Goal: Navigation & Orientation: Find specific page/section

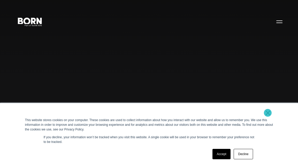
click at [267, 112] on link "×" at bounding box center [268, 112] width 6 height 5
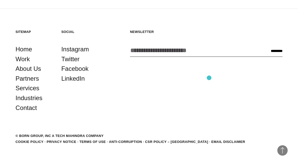
scroll to position [1224, 0]
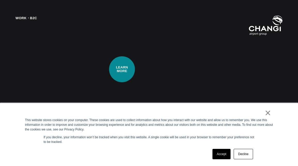
scroll to position [678, 0]
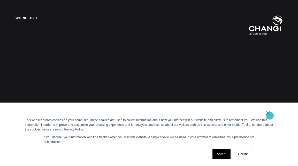
click at [270, 115] on link "×" at bounding box center [268, 112] width 6 height 5
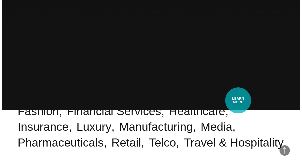
scroll to position [0, 0]
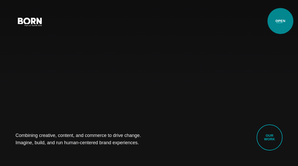
click at [281, 21] on button "Primary Menu" at bounding box center [279, 21] width 12 height 11
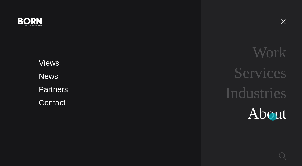
click at [273, 116] on link "About" at bounding box center [267, 113] width 39 height 17
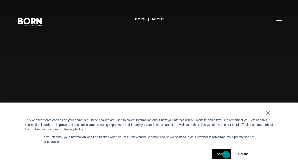
click at [226, 154] on link "Accept" at bounding box center [222, 153] width 18 height 10
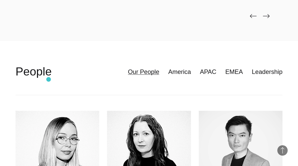
scroll to position [1118, 0]
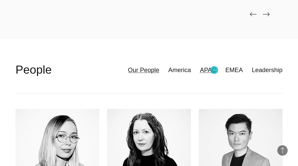
click at [214, 70] on link "APAC" at bounding box center [208, 70] width 17 height 10
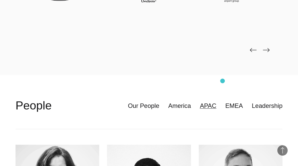
scroll to position [1083, 0]
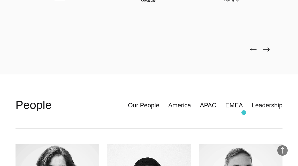
click at [244, 112] on header "**********" at bounding box center [149, 104] width 267 height 47
click at [240, 108] on link "EMEA" at bounding box center [235, 105] width 18 height 10
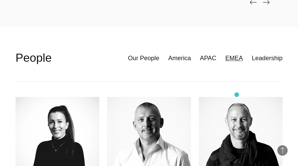
scroll to position [1129, 0]
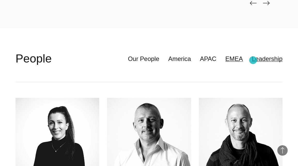
click at [258, 60] on link "Leadership" at bounding box center [267, 59] width 31 height 10
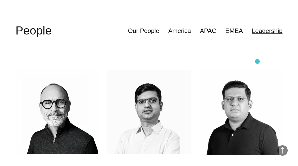
scroll to position [1157, 0]
click at [241, 31] on link "EMEA" at bounding box center [235, 31] width 18 height 10
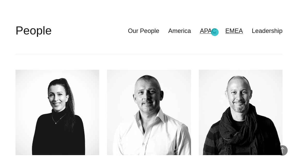
click at [213, 32] on link "APAC" at bounding box center [208, 31] width 17 height 10
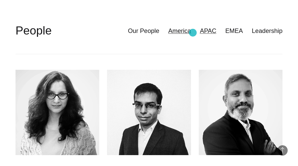
click at [191, 33] on link "America" at bounding box center [179, 31] width 23 height 10
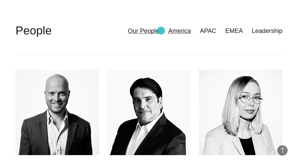
click at [159, 31] on link "Our People" at bounding box center [143, 31] width 31 height 10
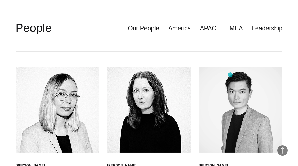
scroll to position [1157, 0]
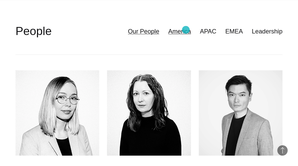
click at [186, 30] on link "America" at bounding box center [179, 31] width 23 height 10
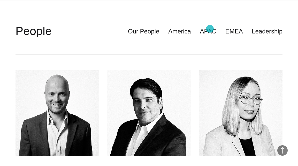
click at [210, 29] on link "APAC" at bounding box center [208, 31] width 17 height 10
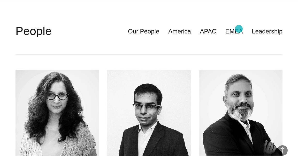
click at [239, 29] on link "EMEA" at bounding box center [235, 31] width 18 height 10
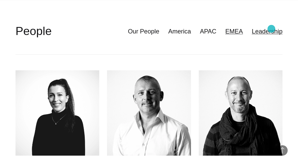
click at [272, 29] on link "Leadership" at bounding box center [267, 31] width 31 height 10
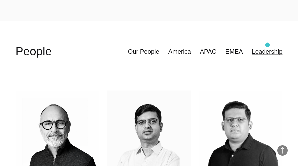
scroll to position [1136, 0]
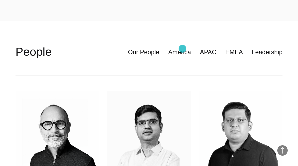
click at [183, 49] on link "America" at bounding box center [179, 52] width 23 height 10
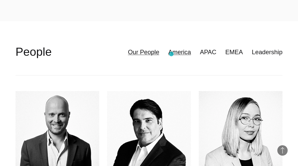
click at [157, 54] on link "Our People" at bounding box center [143, 52] width 31 height 10
